Goal: Task Accomplishment & Management: Complete application form

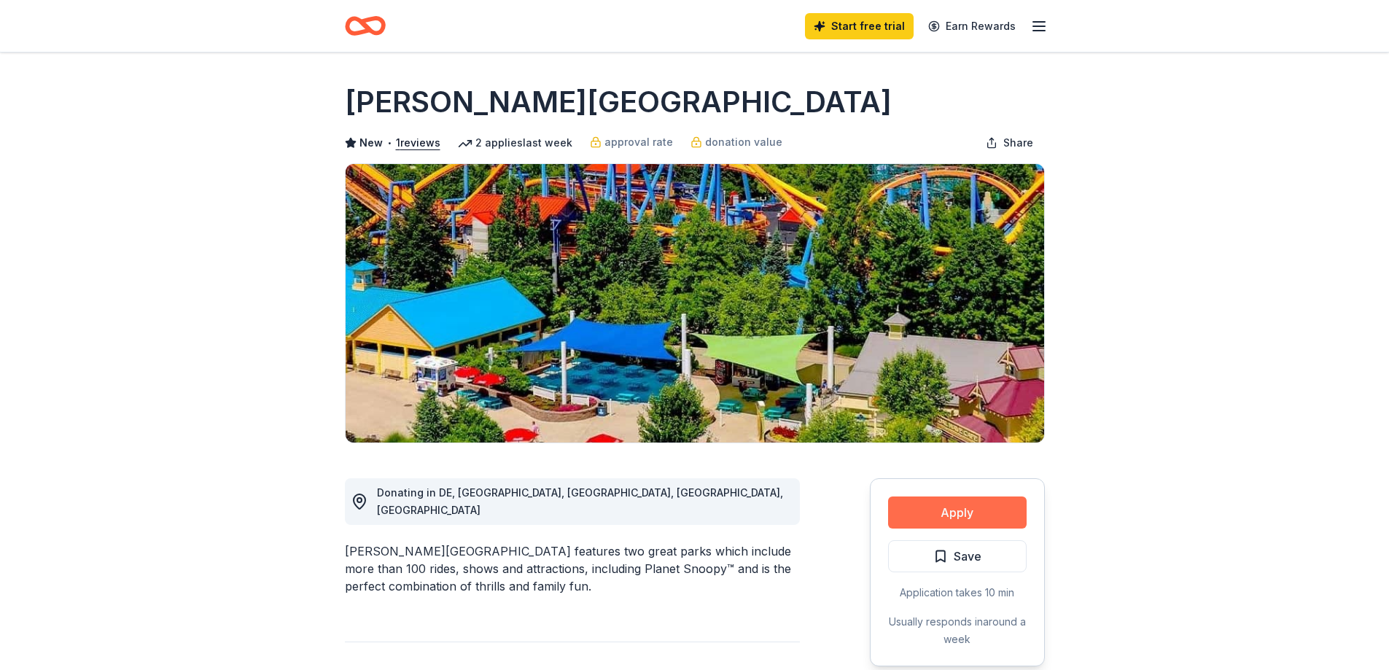
click at [937, 504] on button "Apply" at bounding box center [957, 513] width 139 height 32
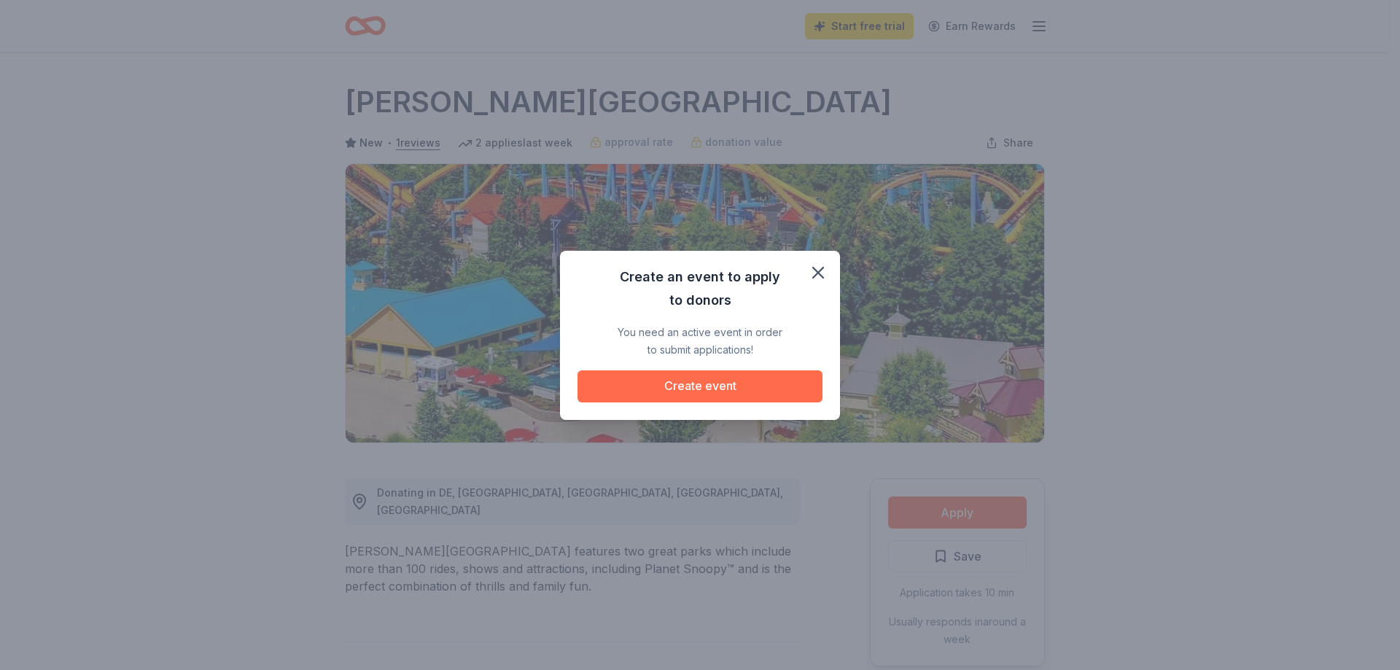
click at [758, 378] on button "Create event" at bounding box center [699, 386] width 245 height 32
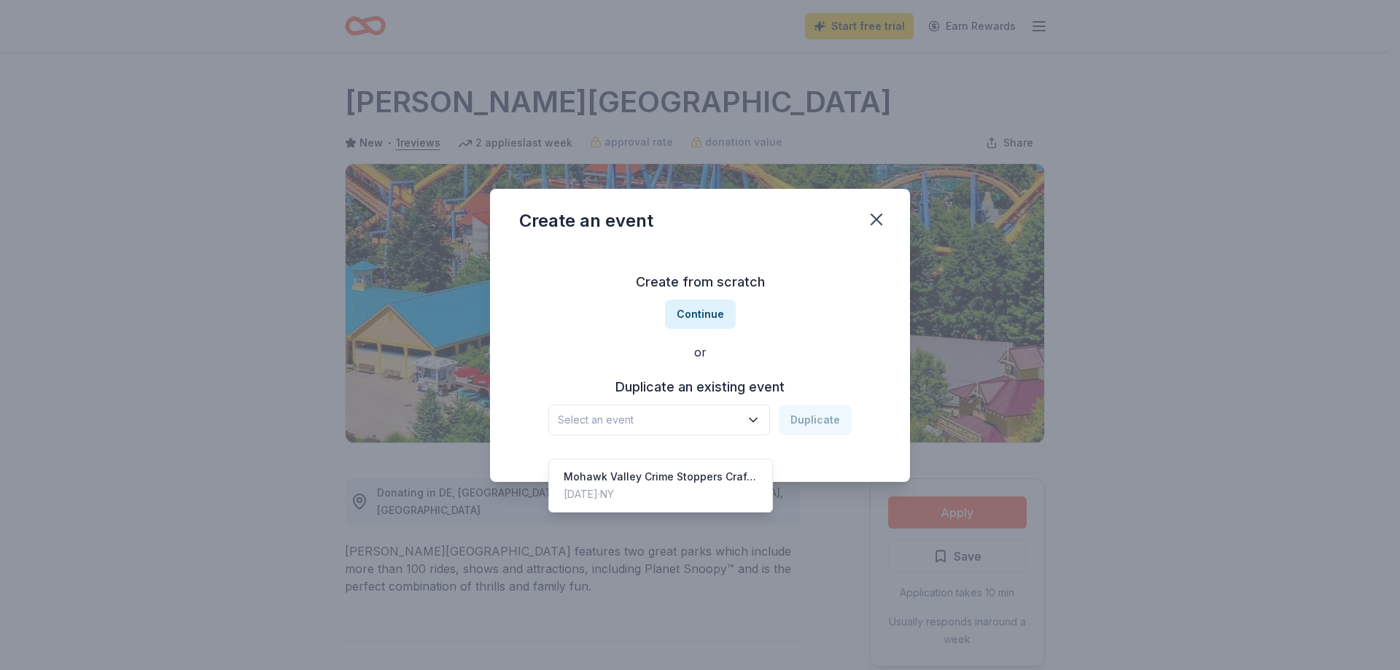
click at [759, 424] on icon "button" at bounding box center [753, 420] width 15 height 15
click at [733, 468] on div "Mohawk Valley Crime Stoppers Craft Fair & Basket Raffle Bonanza" at bounding box center [661, 476] width 194 height 17
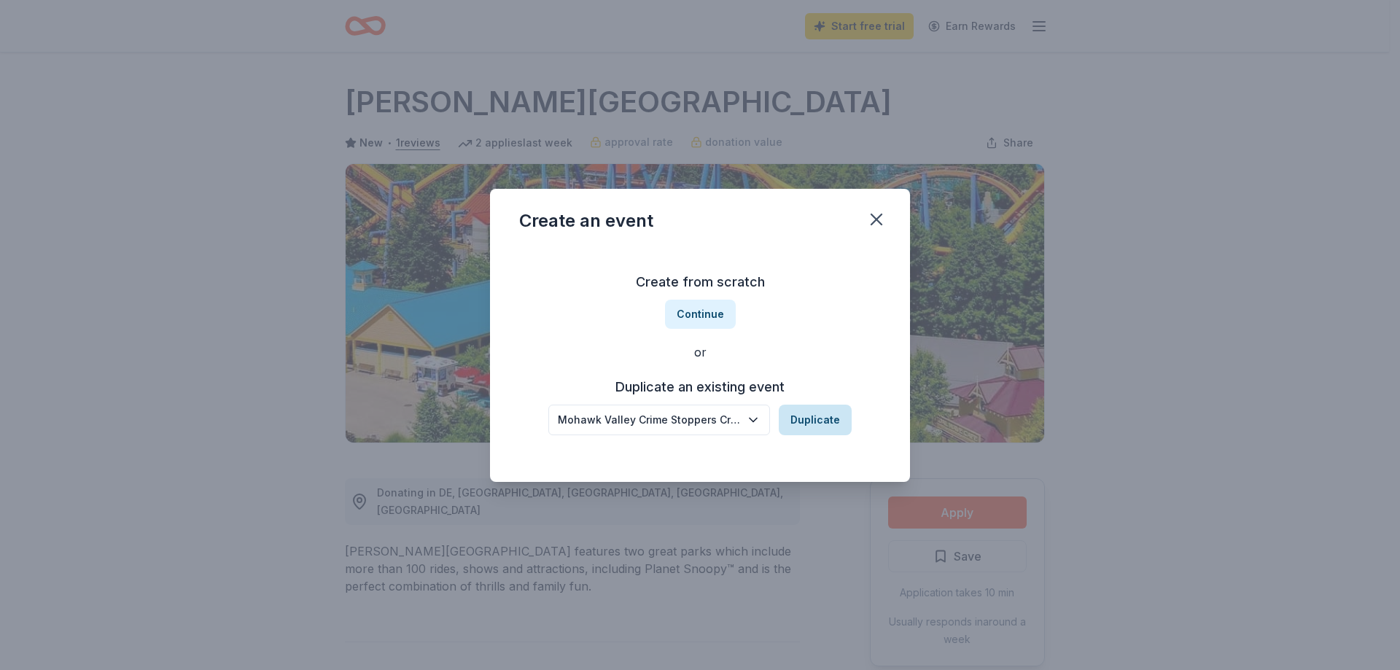
click at [827, 420] on button "Duplicate" at bounding box center [815, 420] width 73 height 31
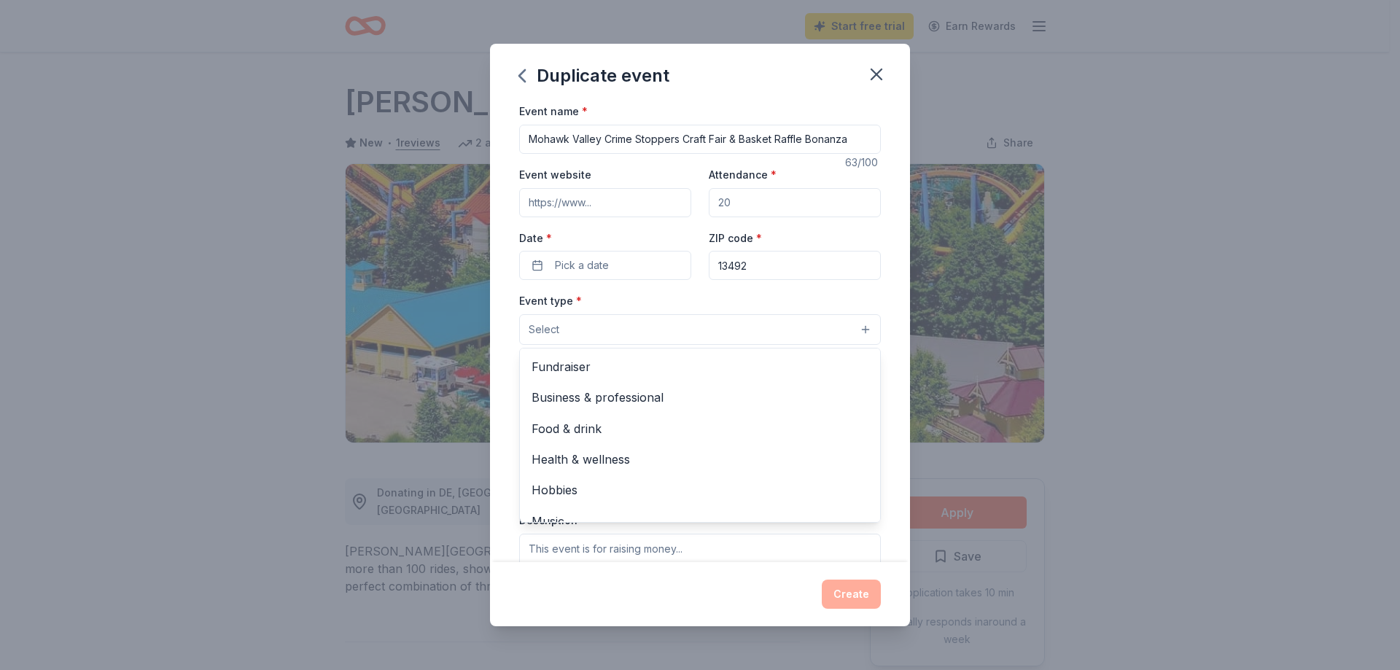
click at [569, 337] on button "Select" at bounding box center [700, 329] width 362 height 31
click at [553, 359] on span "Fundraiser" at bounding box center [699, 366] width 337 height 19
click at [607, 210] on div "Event name * Mohawk Valley Crime Stoppers Craft Fair & Basket Raffle Bonanza 63…" at bounding box center [700, 439] width 362 height 675
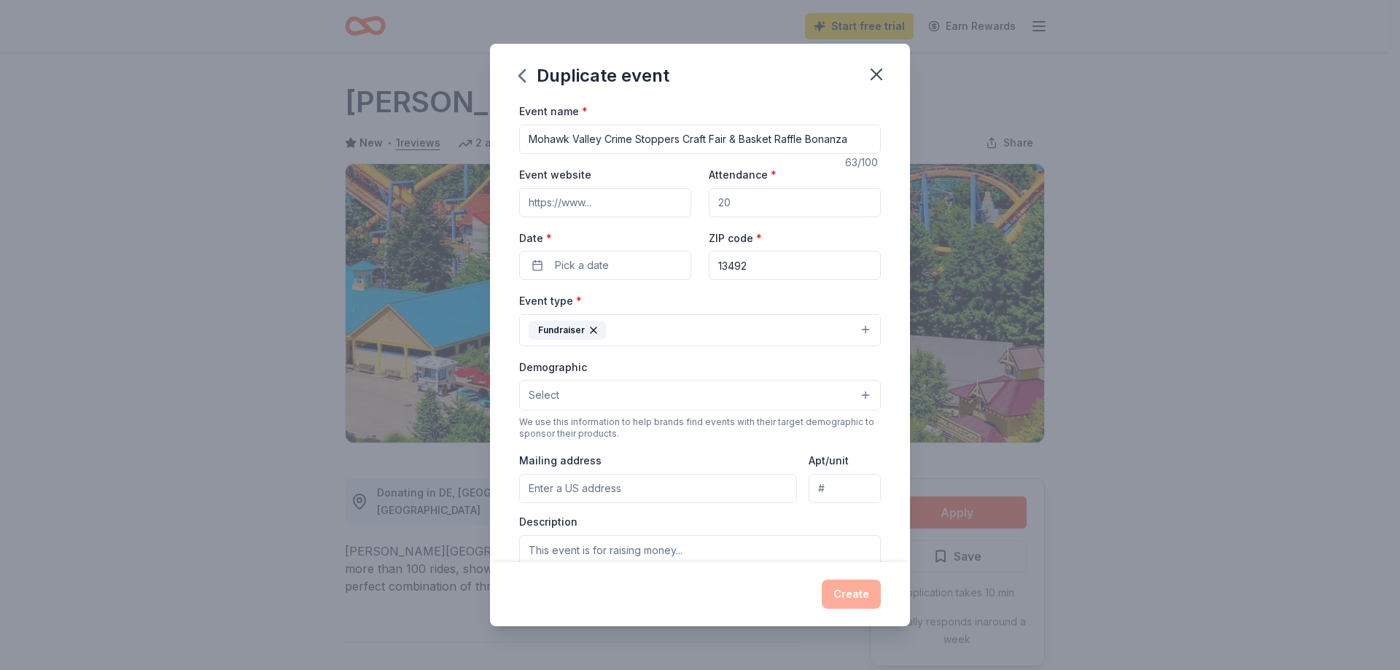
click at [606, 209] on input "Event website" at bounding box center [605, 202] width 172 height 29
click at [771, 138] on input "Mohawk Valley Crime Stoppers Craft Fair & Basket Raffle Bonanza" at bounding box center [700, 139] width 362 height 29
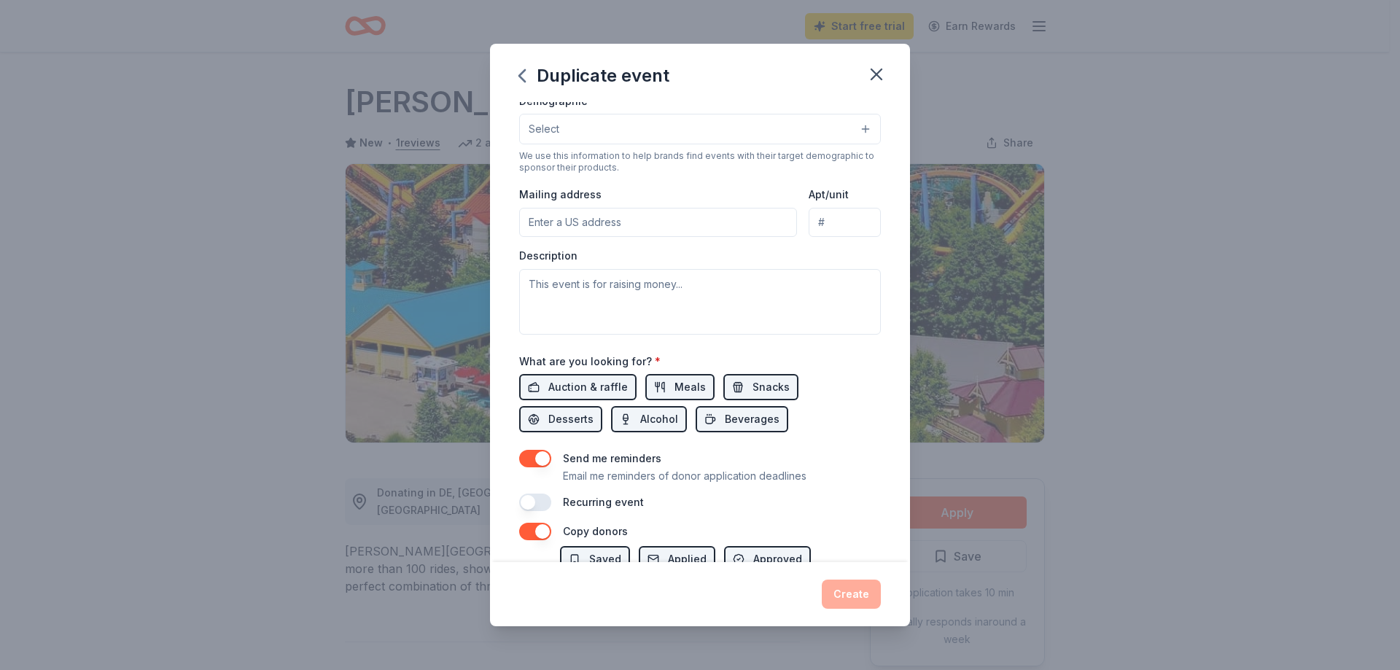
scroll to position [292, 0]
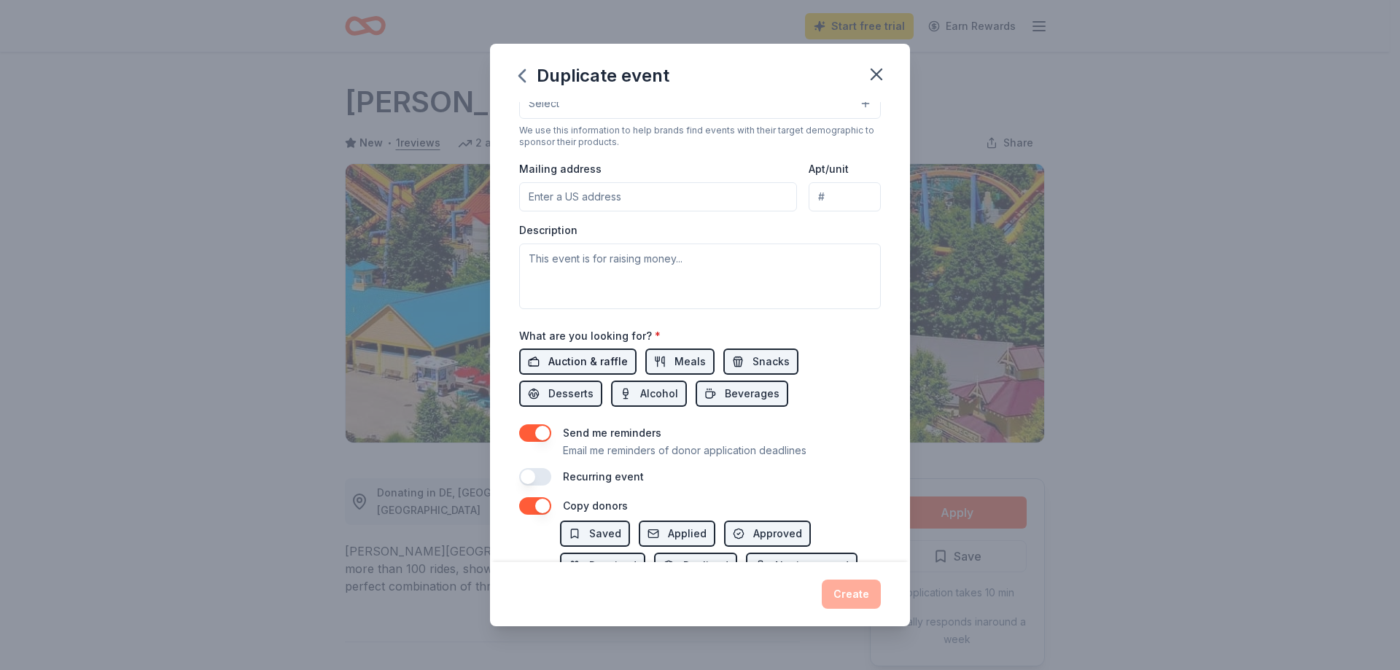
type input "Mohawk Valley Crime Stoppers Craft Fair & Raffle Bonanza"
click at [601, 362] on span "Auction & raffle" at bounding box center [587, 361] width 79 height 17
click at [600, 362] on span "Auction & raffle" at bounding box center [587, 361] width 79 height 17
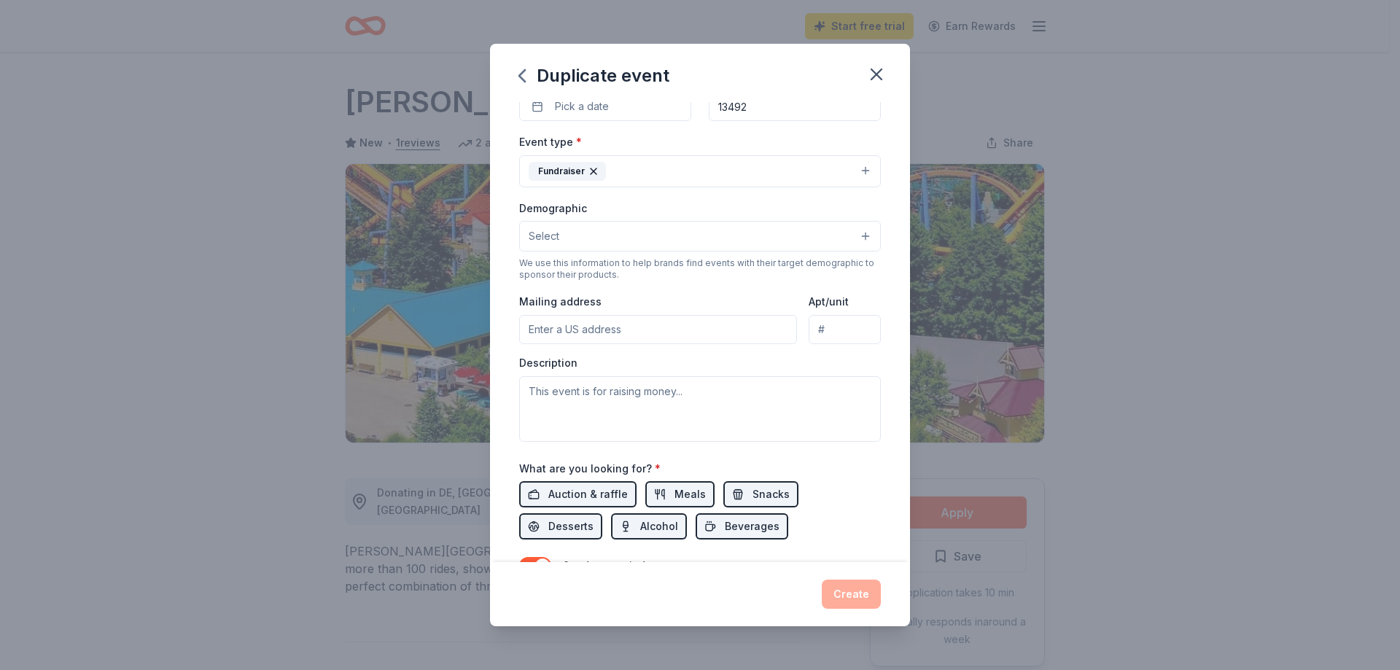
scroll to position [0, 0]
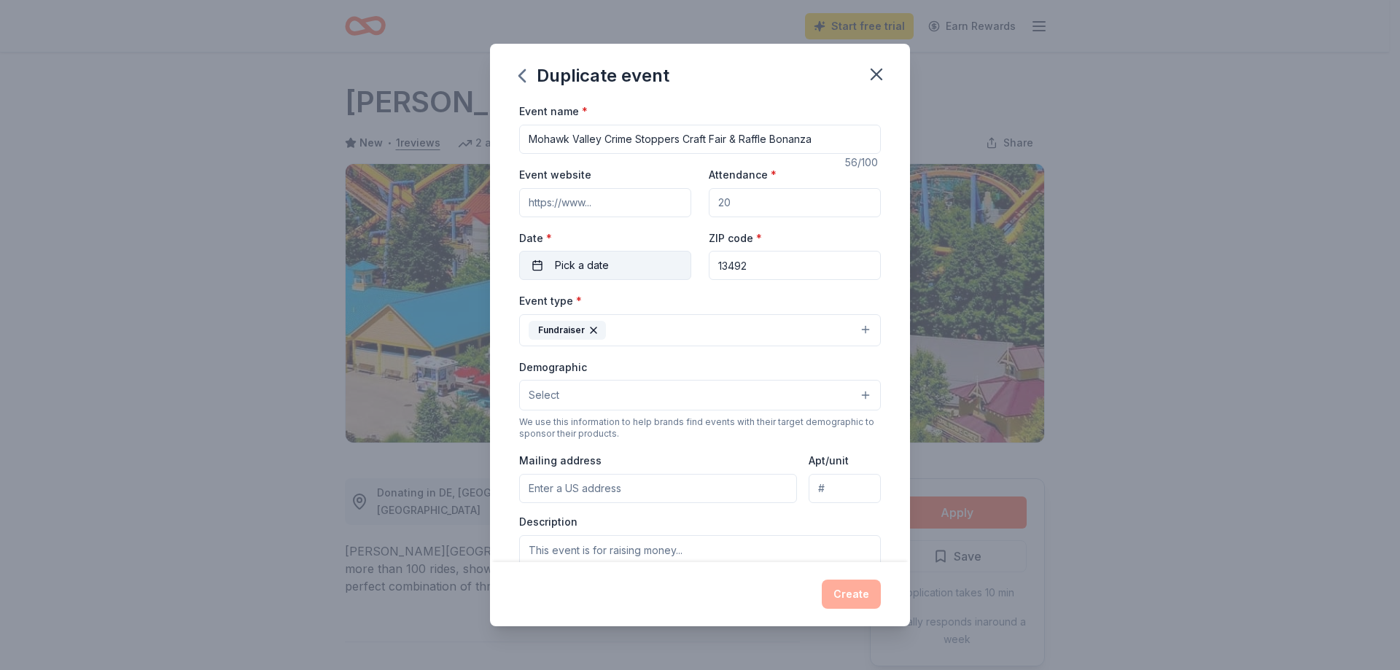
click at [563, 270] on span "Pick a date" at bounding box center [582, 265] width 54 height 17
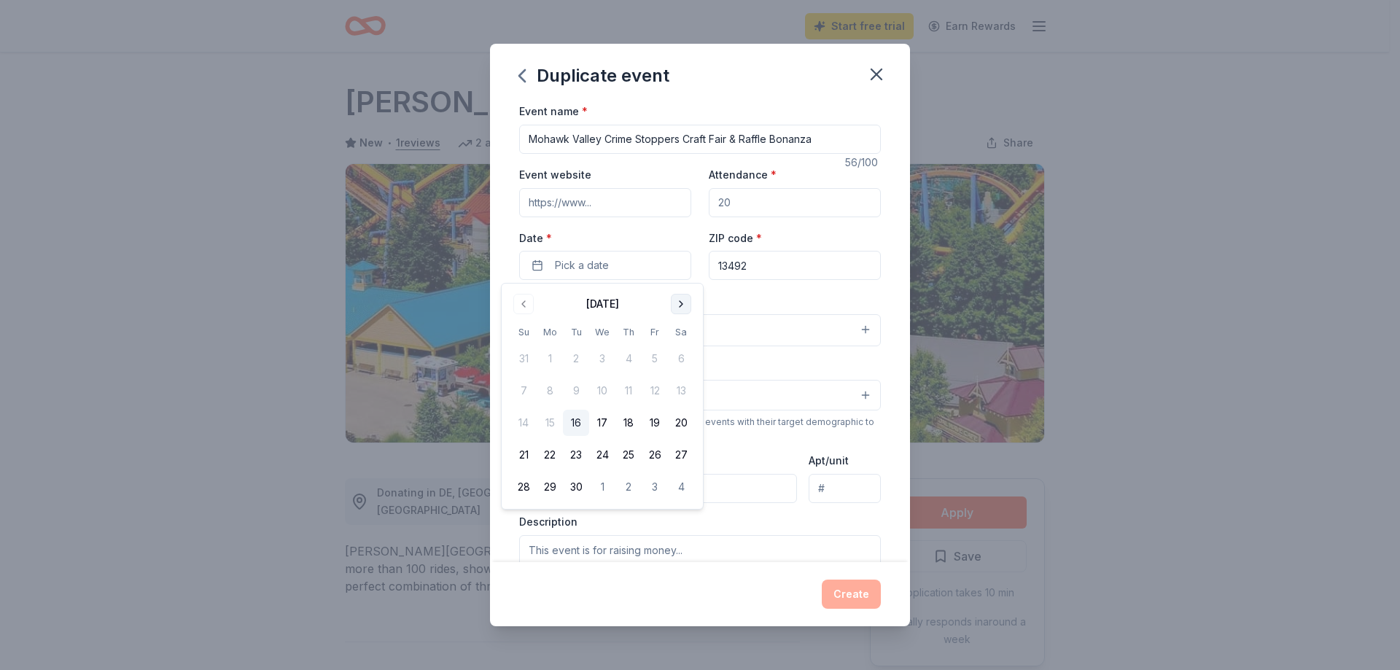
click at [680, 304] on button "Go to next month" at bounding box center [681, 304] width 20 height 20
click at [675, 418] on button "18" at bounding box center [681, 423] width 26 height 26
click at [746, 204] on input "Attendance *" at bounding box center [795, 202] width 172 height 29
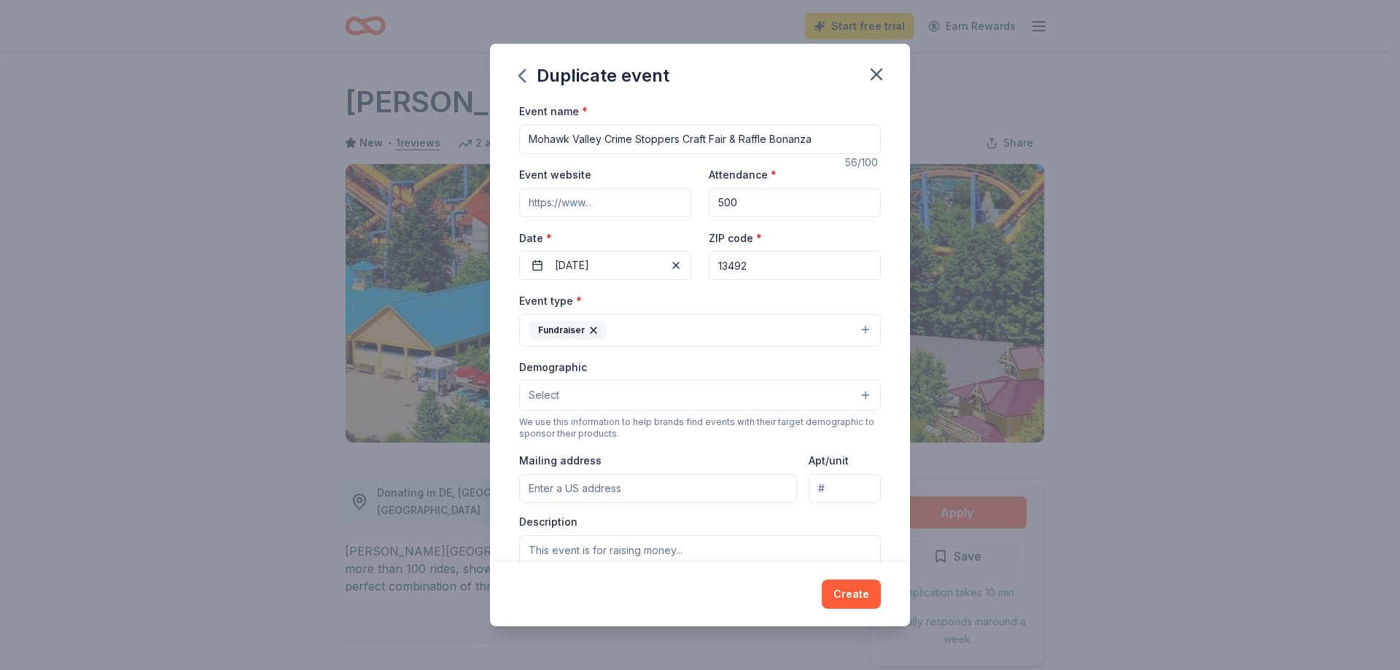
type input "500"
click at [603, 204] on input "Event website" at bounding box center [605, 202] width 172 height 29
click at [563, 392] on button "Select" at bounding box center [700, 395] width 362 height 31
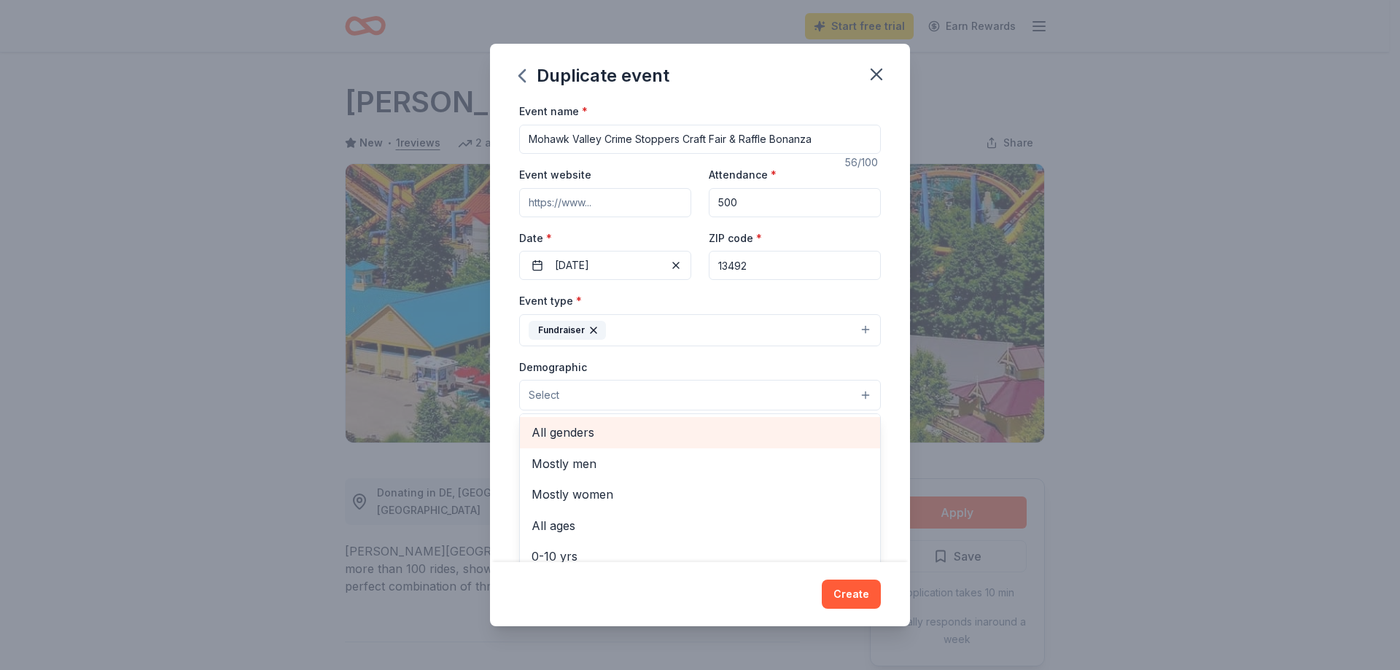
click at [553, 438] on span "All genders" at bounding box center [699, 432] width 337 height 19
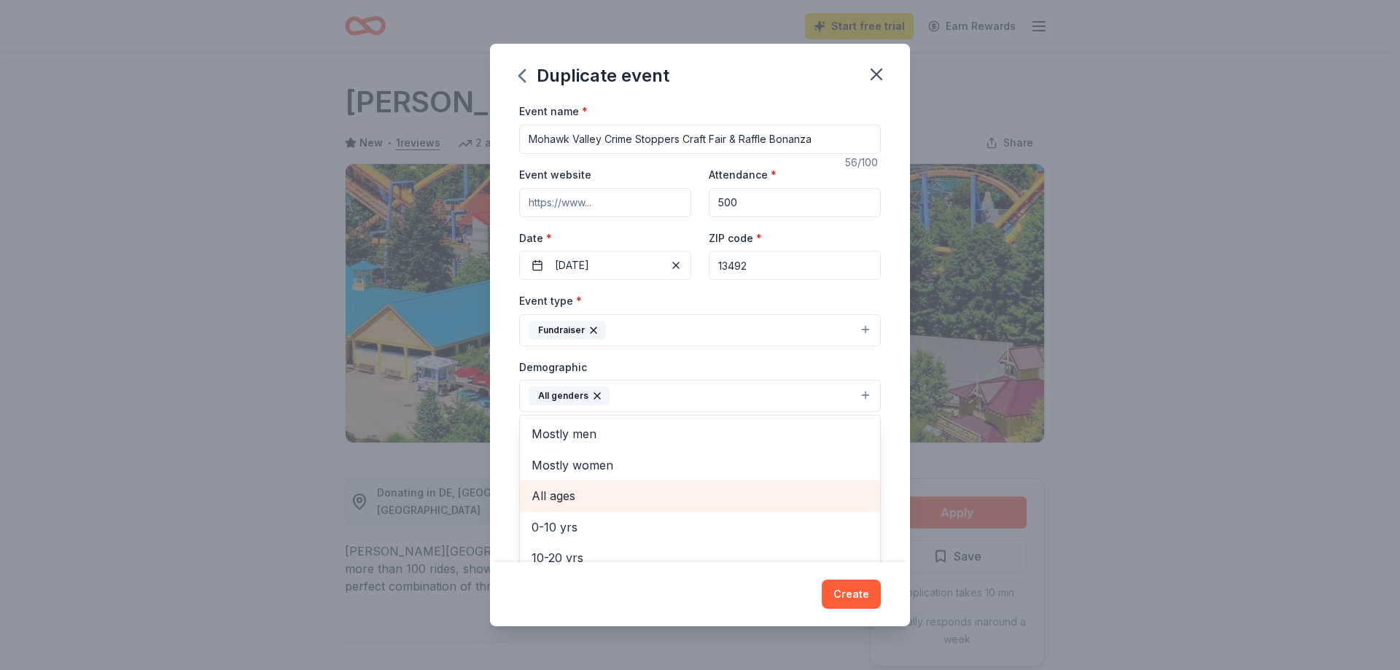
click at [564, 494] on span "All ages" at bounding box center [699, 495] width 337 height 19
click at [665, 338] on div "Event type * Fundraiser Demographic All genders All ages Mostly men Mostly wome…" at bounding box center [700, 447] width 362 height 310
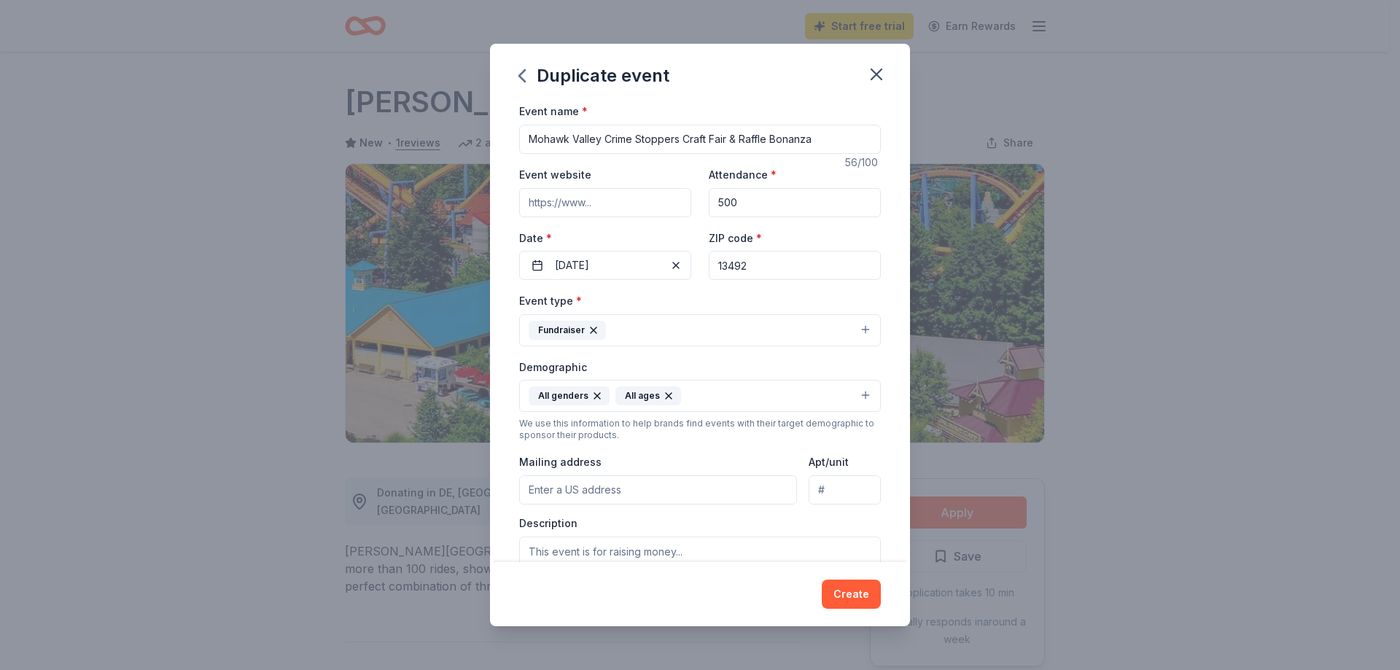
click at [588, 491] on input "Mailing address" at bounding box center [658, 489] width 278 height 29
type input "[STREET_ADDRESS][PERSON_NAME]"
click at [830, 492] on input "Apt/unit" at bounding box center [845, 489] width 72 height 29
type input "Apt 5"
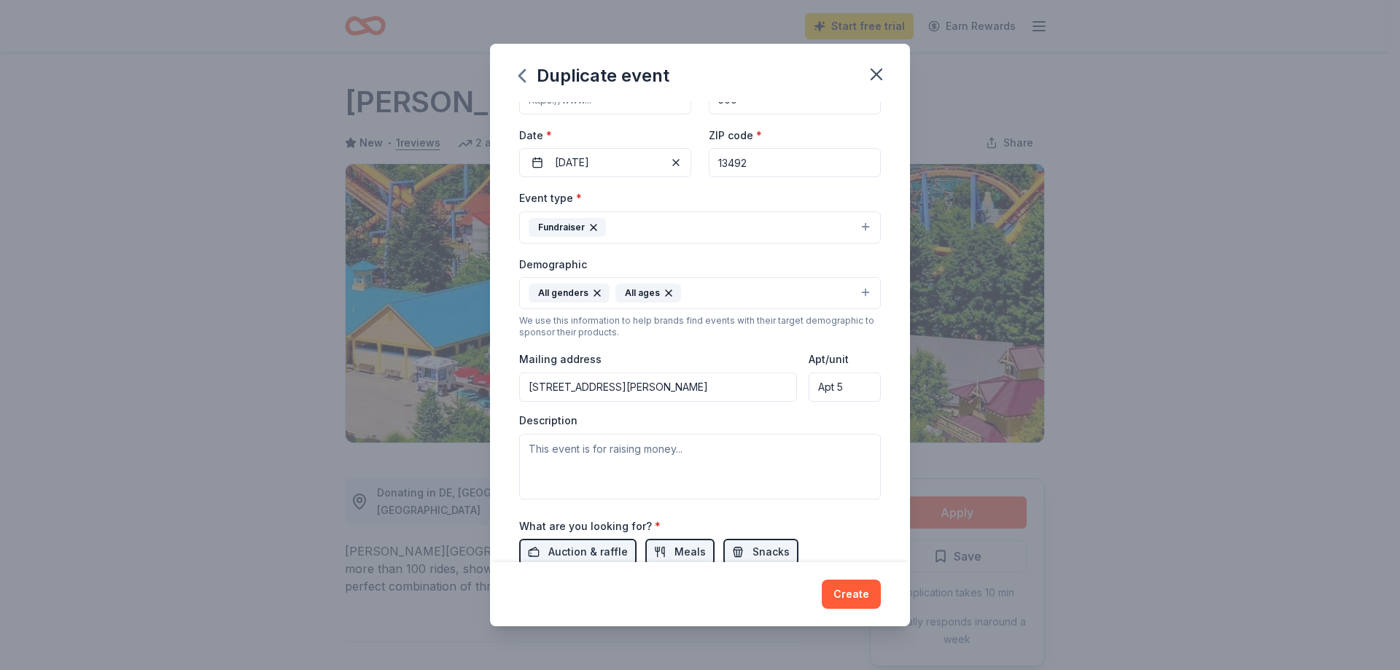
scroll to position [146, 0]
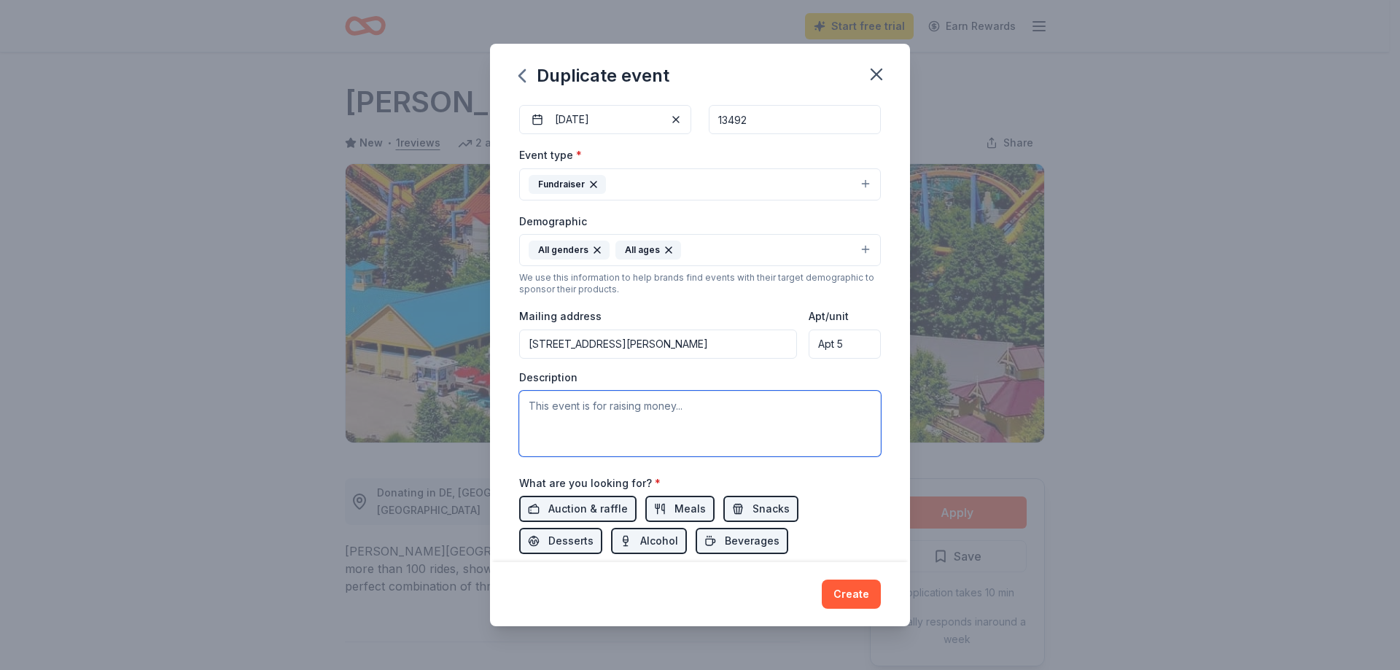
click at [575, 405] on textarea at bounding box center [700, 424] width 362 height 66
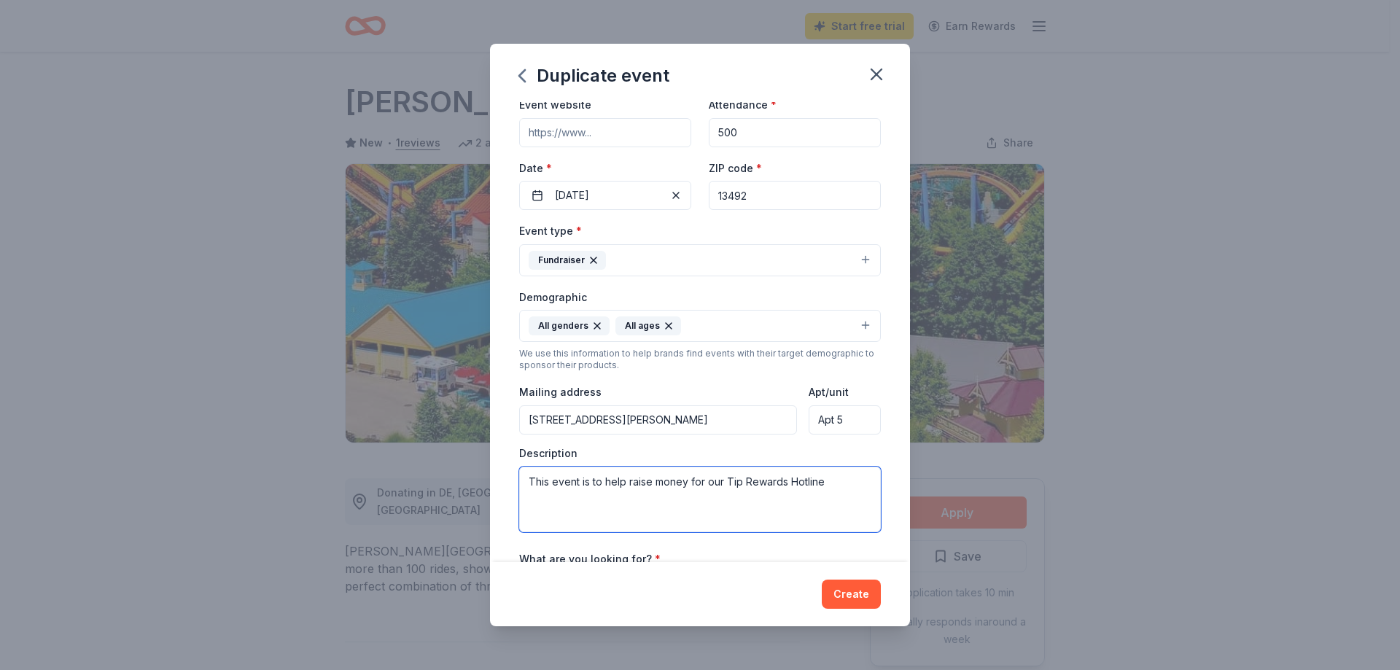
scroll to position [0, 0]
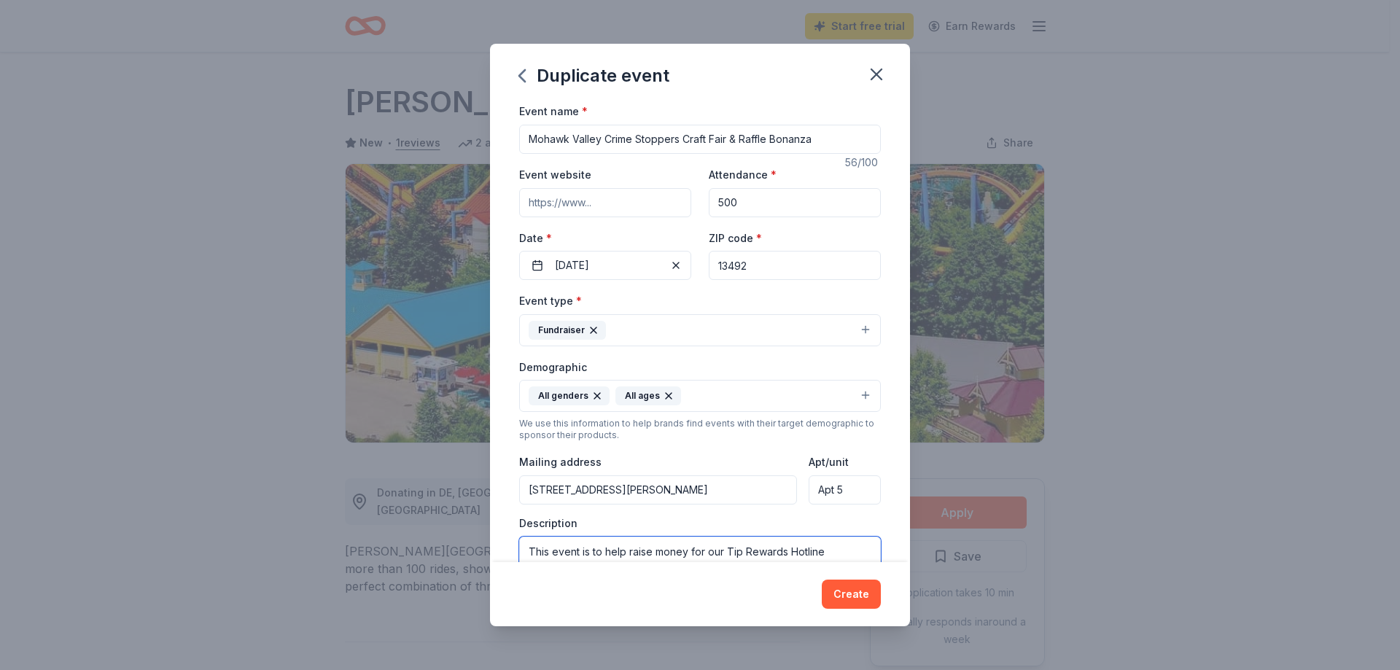
type textarea "This event is to help raise money for our Tip Rewards Hotline"
click at [596, 206] on input "Event website" at bounding box center [605, 202] width 172 height 29
paste input "[URL][DOMAIN_NAME]"
type input "[URL][DOMAIN_NAME]"
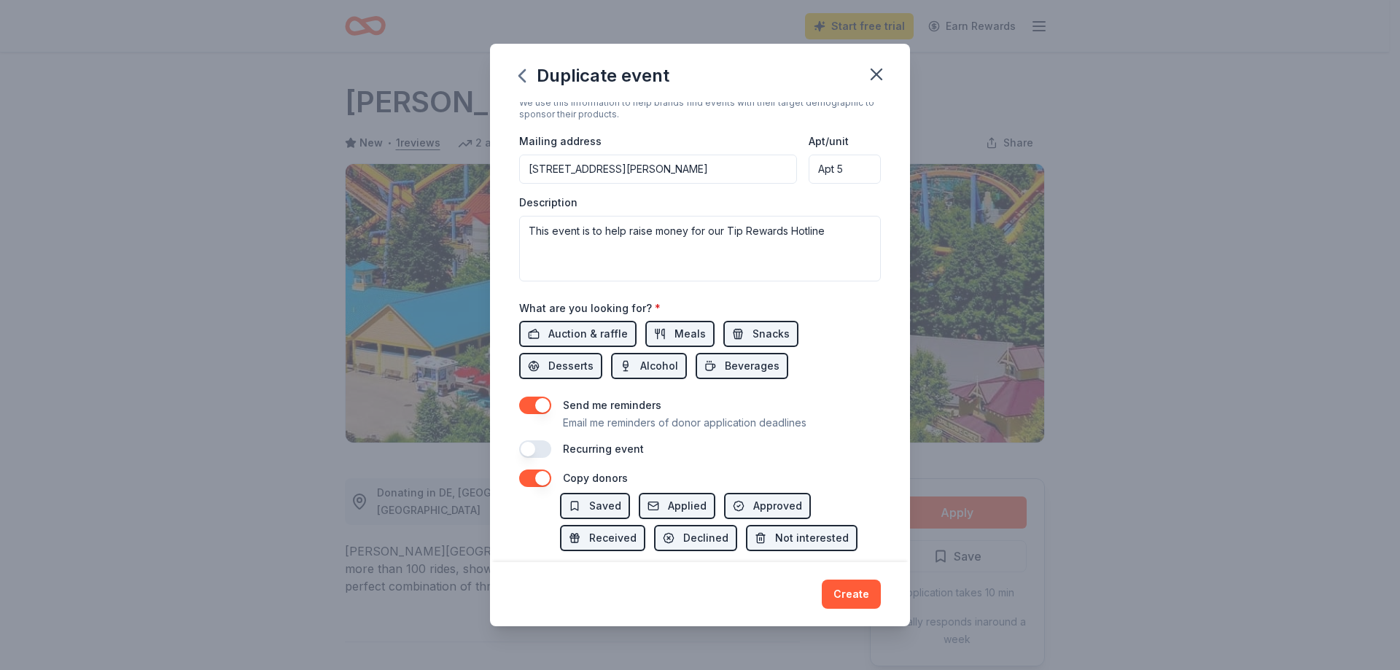
scroll to position [343, 0]
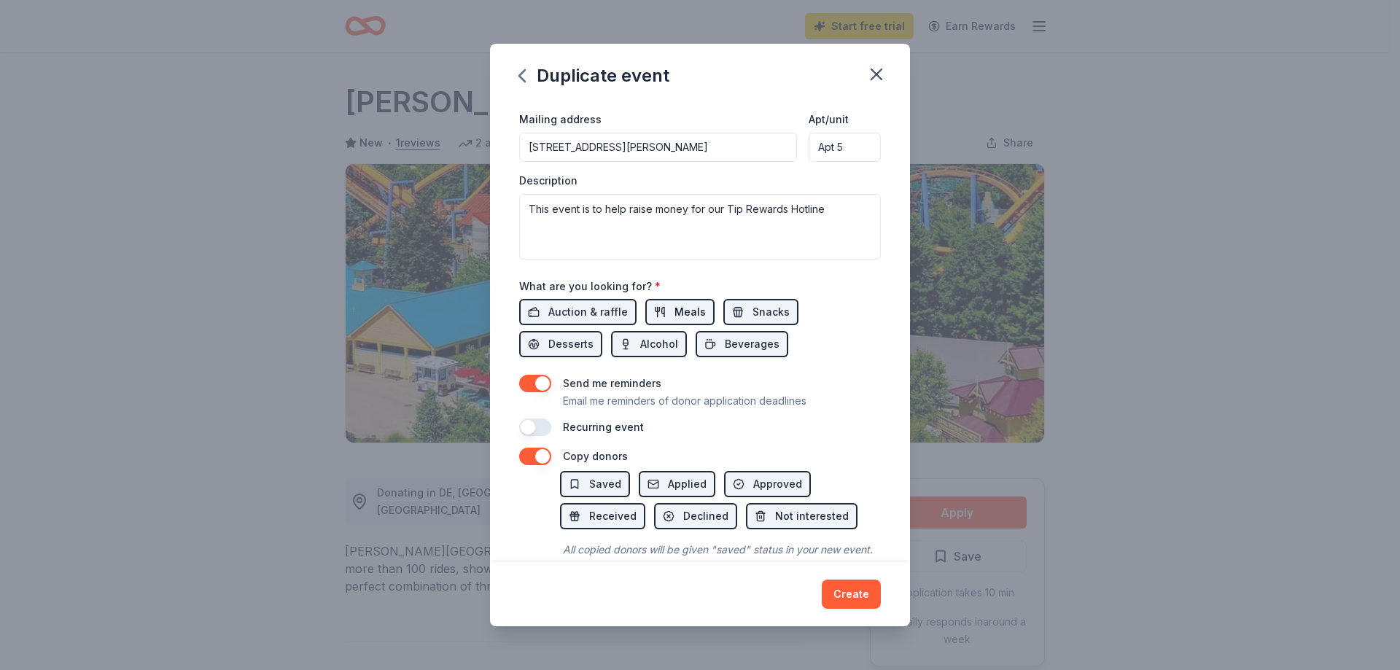
click at [685, 314] on span "Meals" at bounding box center [689, 311] width 31 height 17
click at [771, 309] on span "Snacks" at bounding box center [770, 311] width 37 height 17
click at [752, 335] on button "Beverages" at bounding box center [742, 344] width 93 height 26
click at [666, 341] on span "Alcohol" at bounding box center [659, 343] width 38 height 17
click at [586, 341] on span "Desserts" at bounding box center [570, 343] width 45 height 17
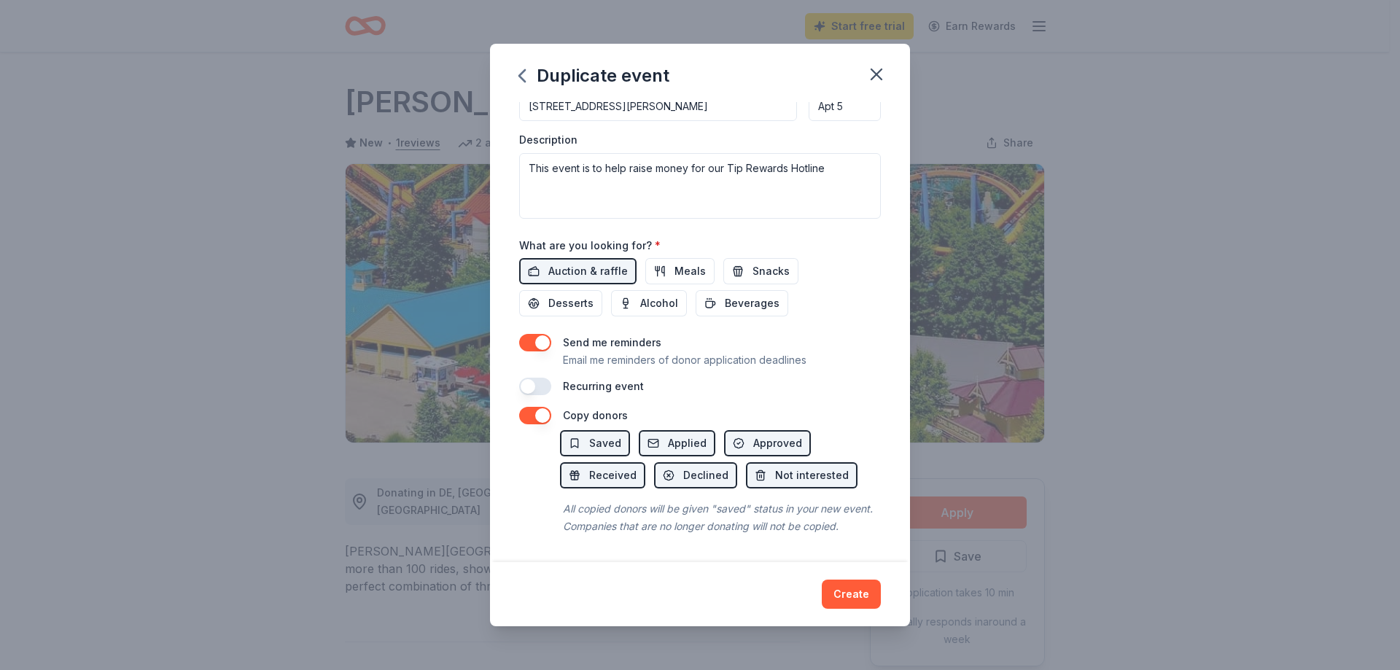
scroll to position [400, 0]
click at [857, 599] on button "Create" at bounding box center [851, 594] width 59 height 29
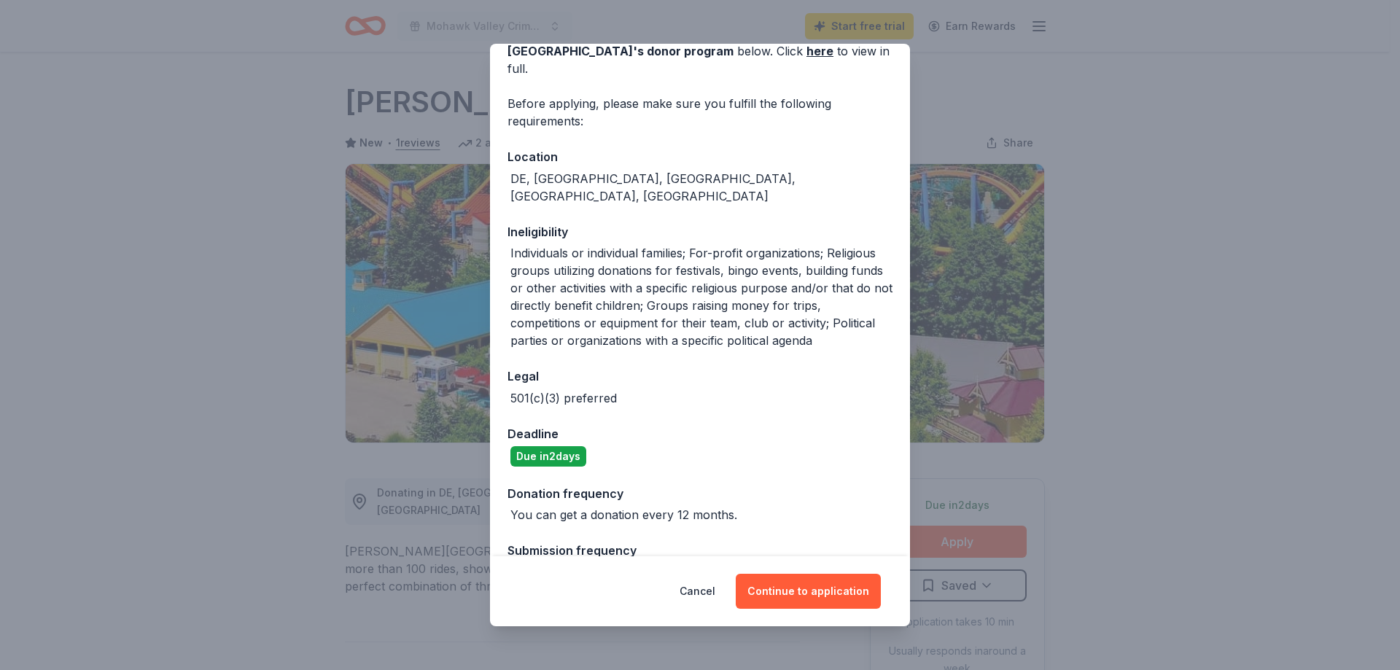
scroll to position [97, 0]
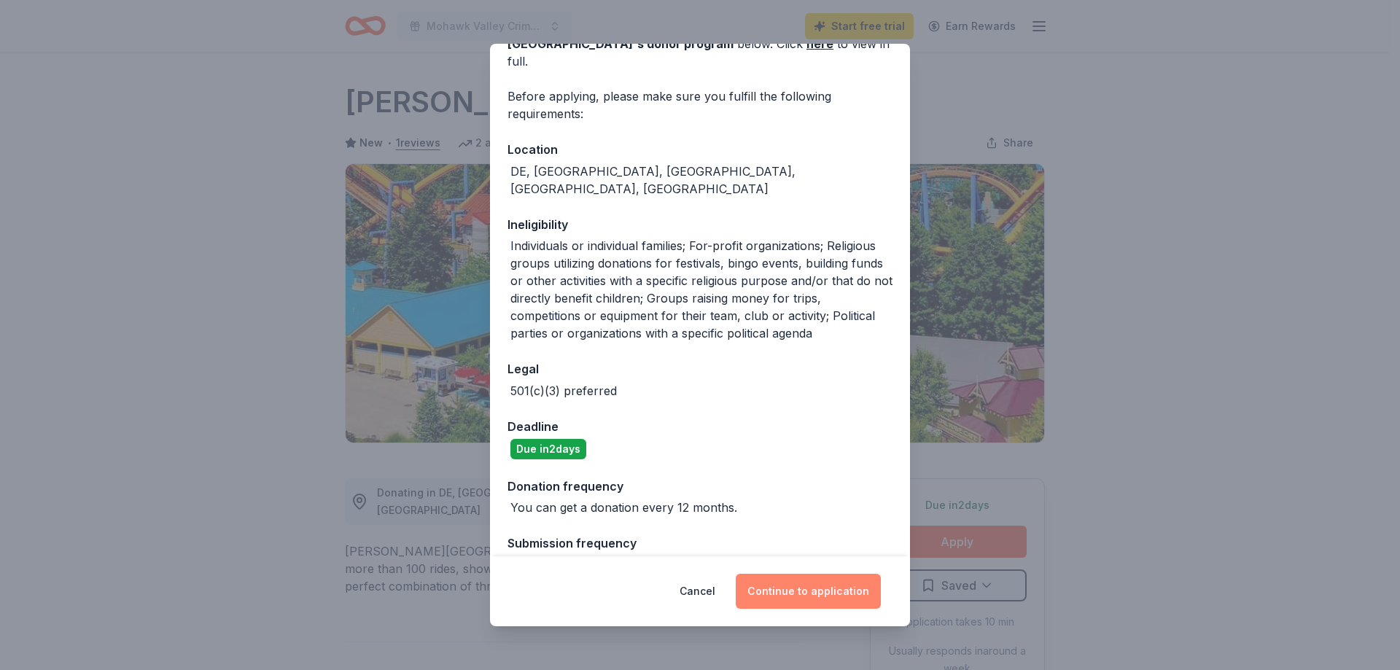
click at [818, 590] on button "Continue to application" at bounding box center [808, 591] width 145 height 35
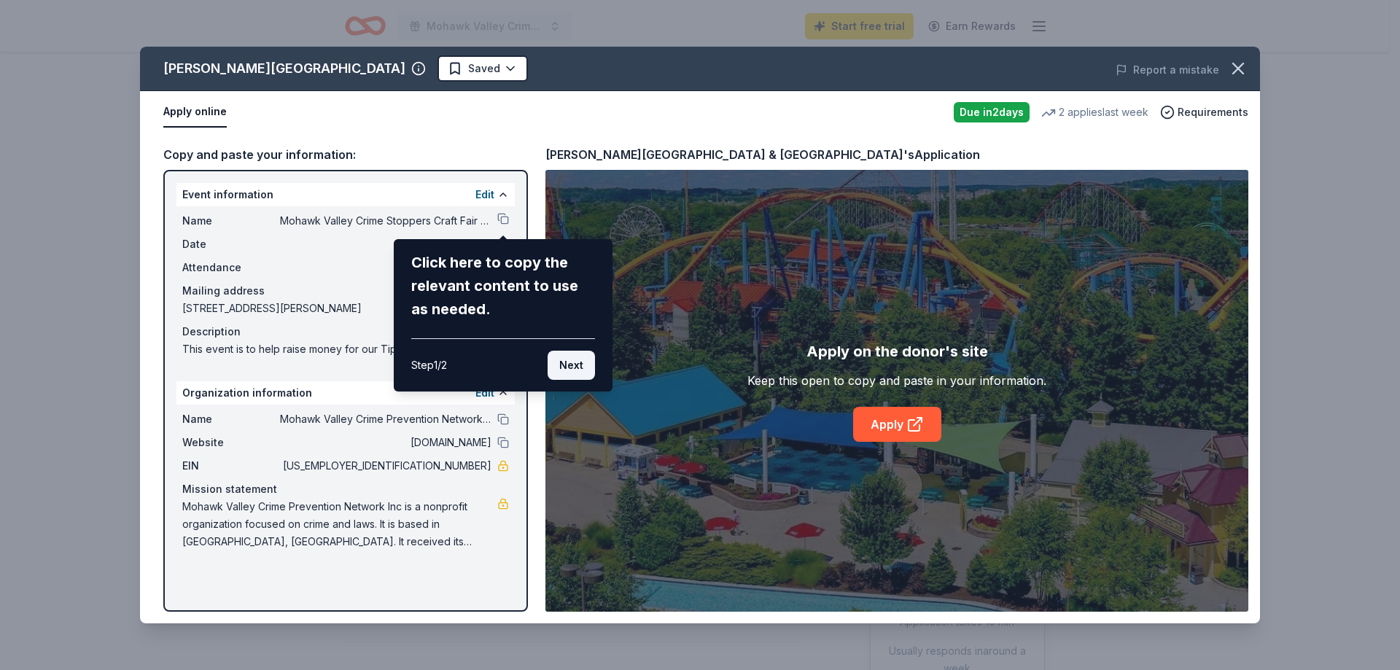
click at [571, 365] on button "Next" at bounding box center [571, 365] width 47 height 29
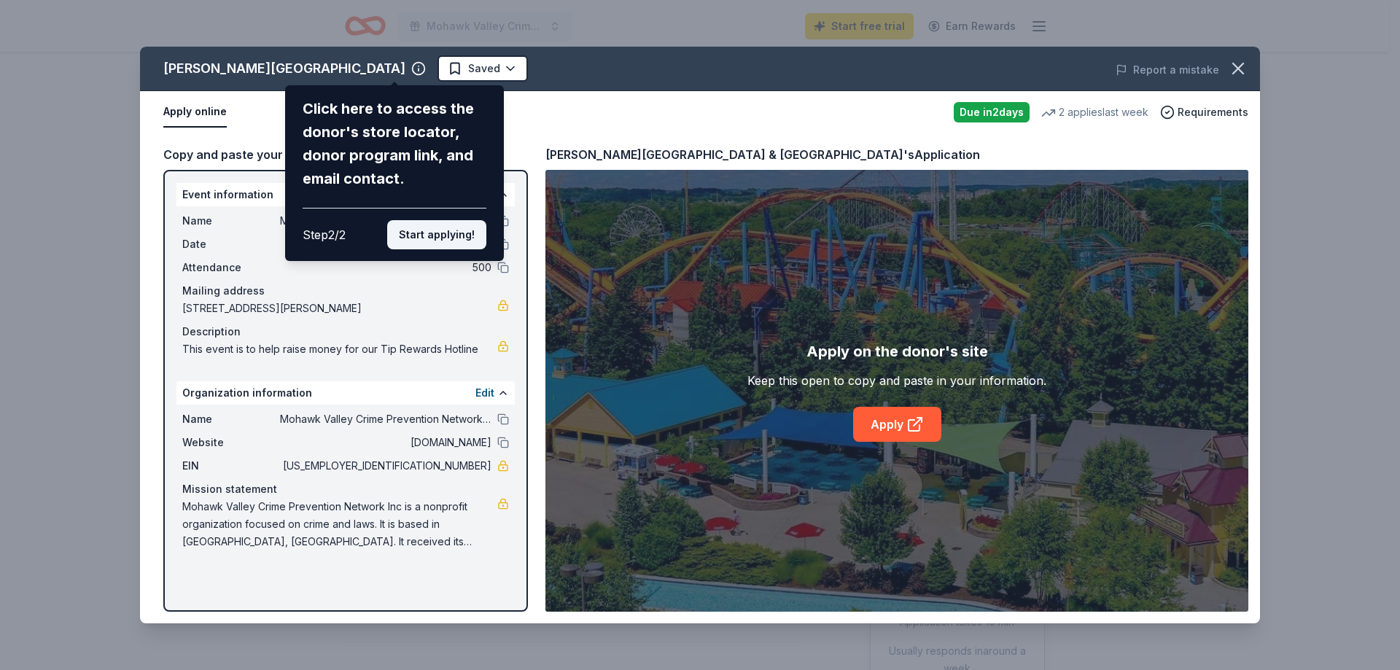
click at [451, 235] on button "Start applying!" at bounding box center [436, 234] width 99 height 29
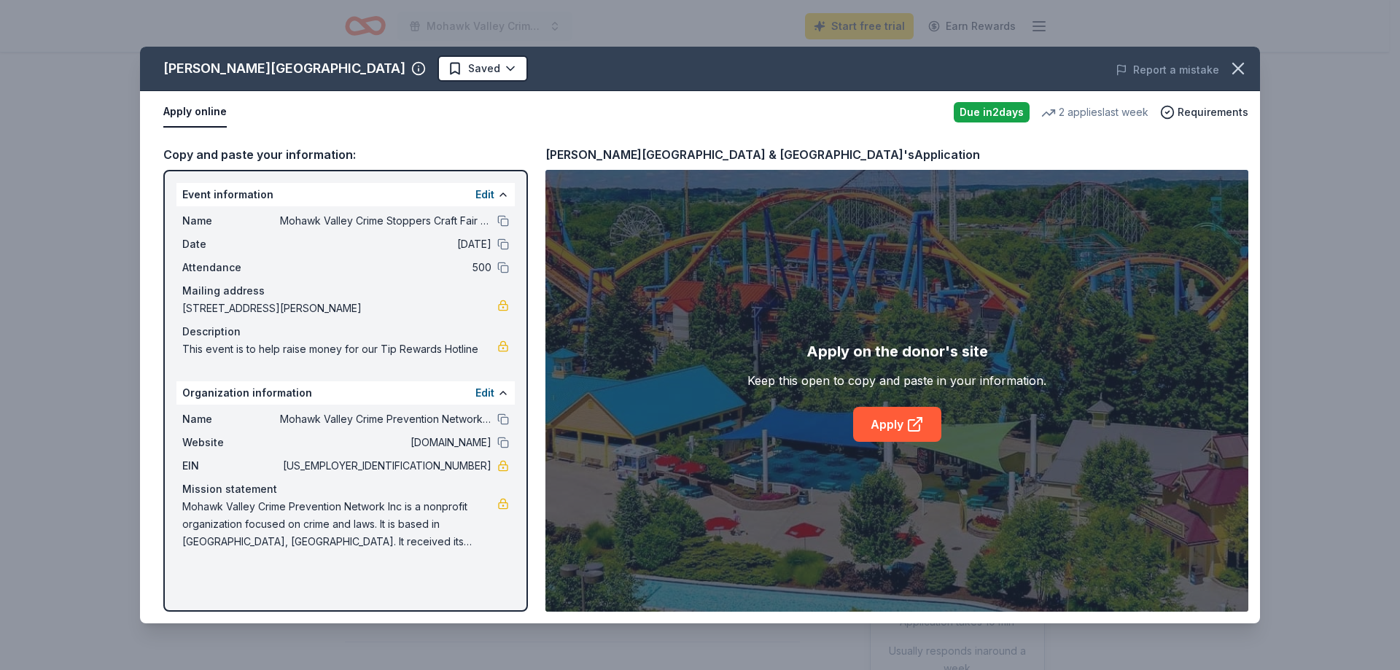
click at [277, 199] on div "Event information Edit" at bounding box center [345, 194] width 338 height 23
click at [892, 424] on link "Apply" at bounding box center [897, 424] width 88 height 35
